Goal: Find specific page/section: Find specific page/section

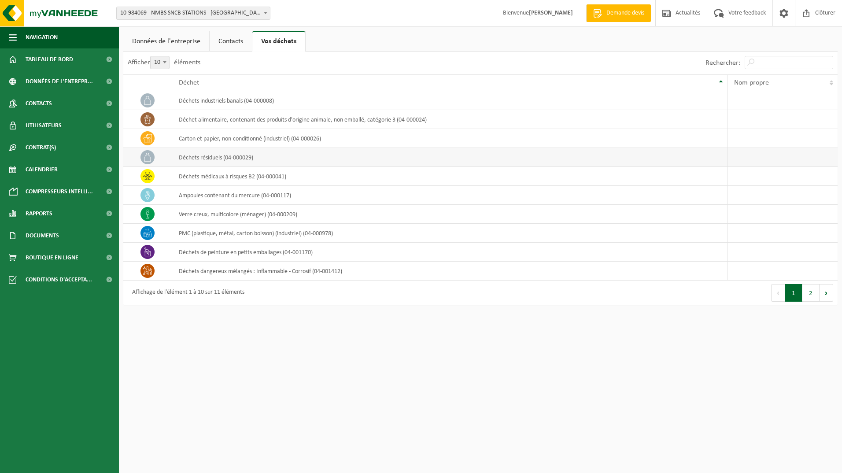
click at [145, 158] on icon at bounding box center [147, 157] width 9 height 9
click at [43, 218] on span "Rapports" at bounding box center [39, 214] width 27 height 22
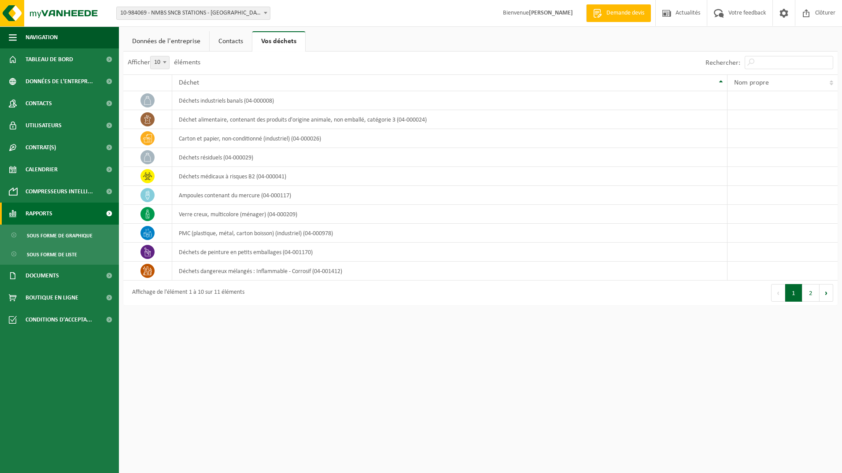
click at [43, 218] on span "Rapports" at bounding box center [39, 214] width 27 height 22
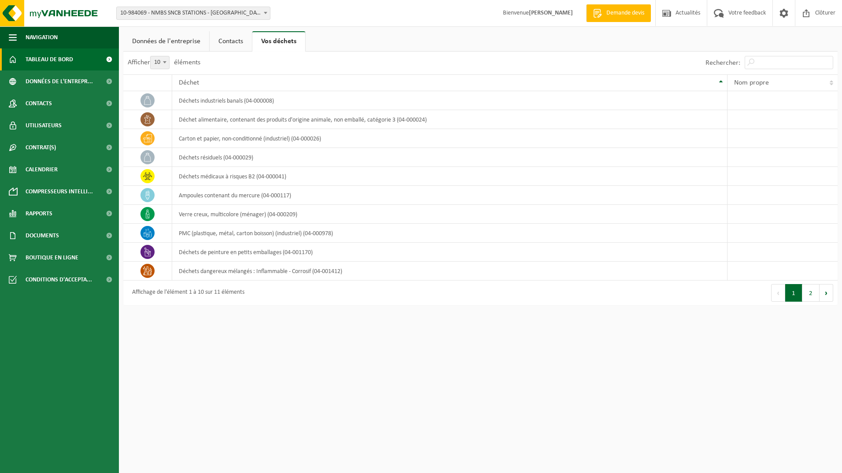
click at [45, 66] on span "Tableau de bord" at bounding box center [50, 59] width 48 height 22
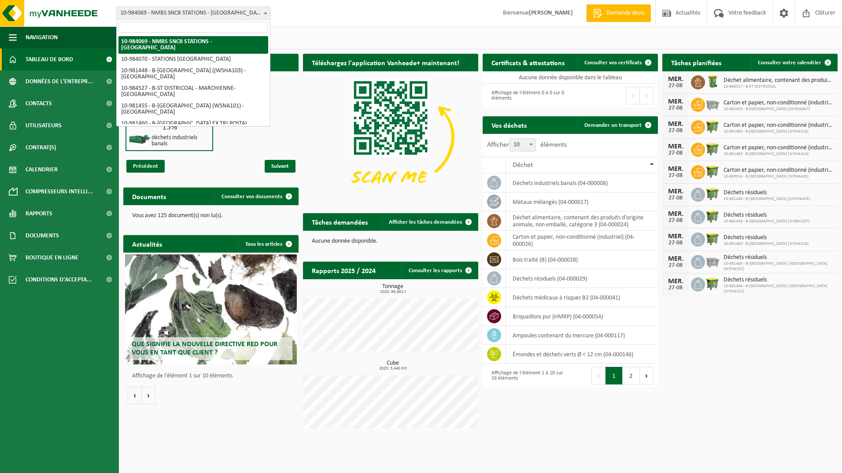
click at [269, 13] on span at bounding box center [265, 12] width 9 height 11
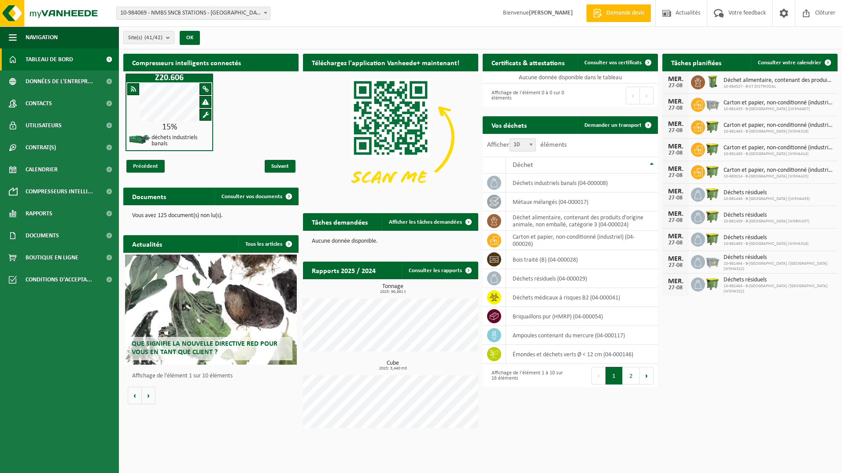
click at [327, 4] on div "Site: 10-984069 - NMBS SNCB STATIONS - [GEOGRAPHIC_DATA] 10-984070 - STATIONS […" at bounding box center [421, 13] width 842 height 27
